Goal: Task Accomplishment & Management: Use online tool/utility

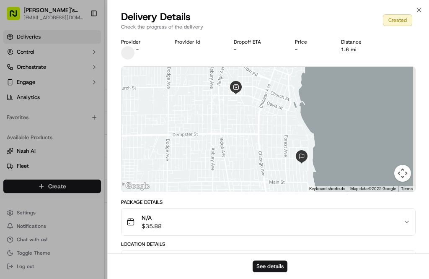
scroll to position [8, 0]
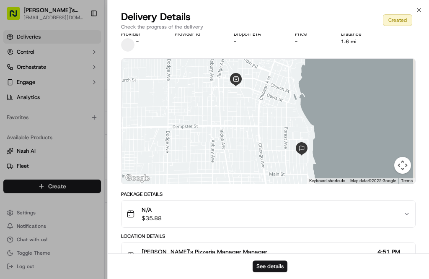
click at [271, 269] on button "See details" at bounding box center [270, 266] width 35 height 12
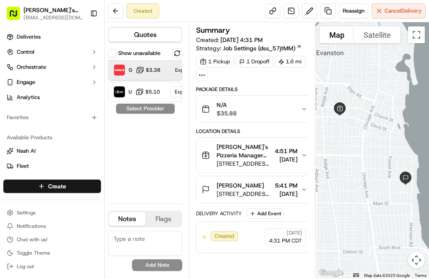
click at [147, 67] on span "$3.38" at bounding box center [153, 70] width 15 height 7
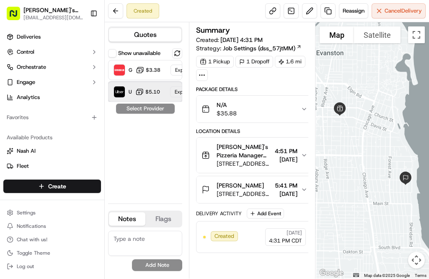
click at [148, 101] on div "Uber $5.10 Expired" at bounding box center [145, 92] width 74 height 20
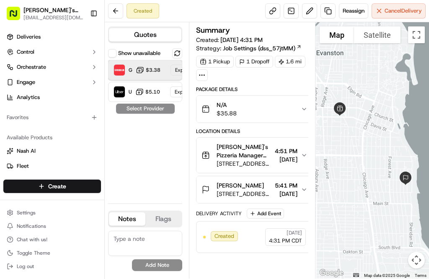
click at [157, 70] on span "$3.38" at bounding box center [153, 70] width 15 height 7
click at [158, 68] on span "$3.38" at bounding box center [153, 70] width 15 height 7
click at [163, 66] on div "Grubhub $3.38 Expired" at bounding box center [145, 70] width 74 height 20
click at [163, 108] on div "Show unavailable Grubhub $3.38 Expired Uber $5.10 Expired Select Provider" at bounding box center [145, 122] width 74 height 148
click at [179, 48] on button at bounding box center [177, 53] width 10 height 10
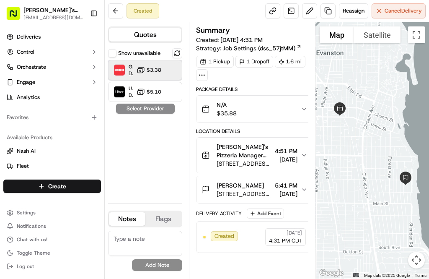
click at [158, 68] on span "$3.38" at bounding box center [154, 70] width 15 height 7
click at [162, 110] on button "Assign Provider" at bounding box center [146, 109] width 60 height 10
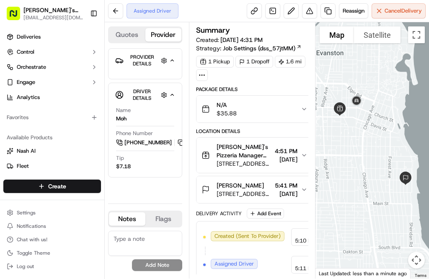
click at [113, 10] on button at bounding box center [115, 10] width 15 height 15
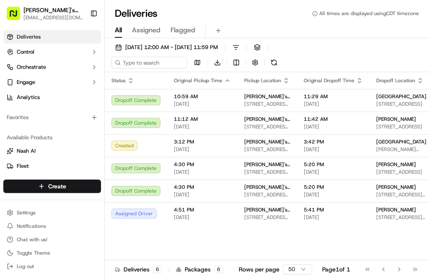
click at [304, 148] on span "[DATE]" at bounding box center [333, 149] width 59 height 7
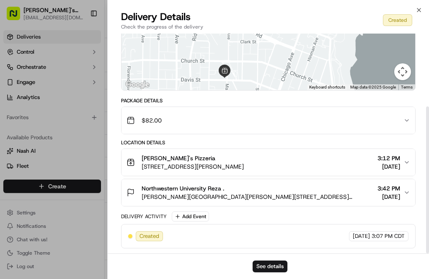
scroll to position [109, 0]
click at [271, 269] on button "See details" at bounding box center [270, 266] width 35 height 12
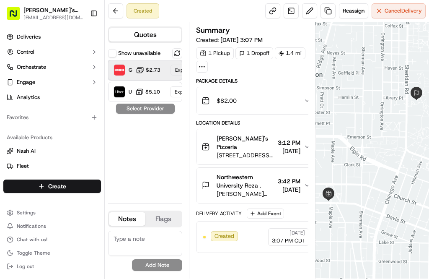
click at [157, 68] on span "$2.73" at bounding box center [153, 70] width 15 height 7
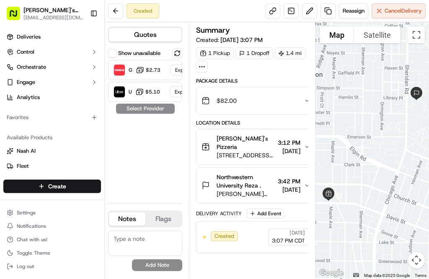
click at [174, 51] on button at bounding box center [177, 53] width 10 height 10
click at [160, 69] on span "$2.99" at bounding box center [154, 70] width 15 height 7
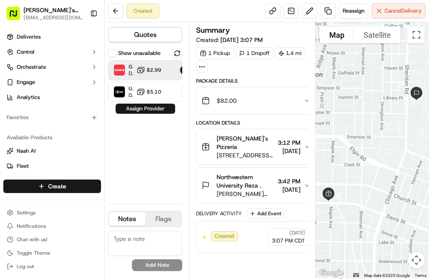
click at [154, 111] on button "Assign Provider" at bounding box center [146, 109] width 60 height 10
